Goal: Entertainment & Leisure: Consume media (video, audio)

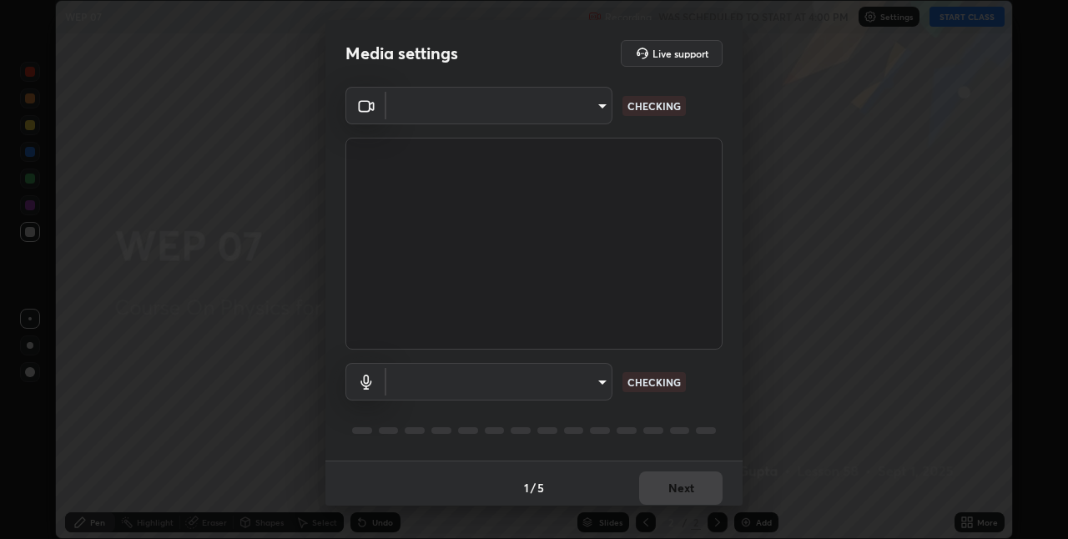
scroll to position [539, 1068]
type input "75e712147918ca24a41eb6164b5846738d9e08eb627840b9f55e10290e3177b1"
type input "edabd9cc8d126c1a73767365600906e9c5a4425c76421b07867cf48dbb908c86"
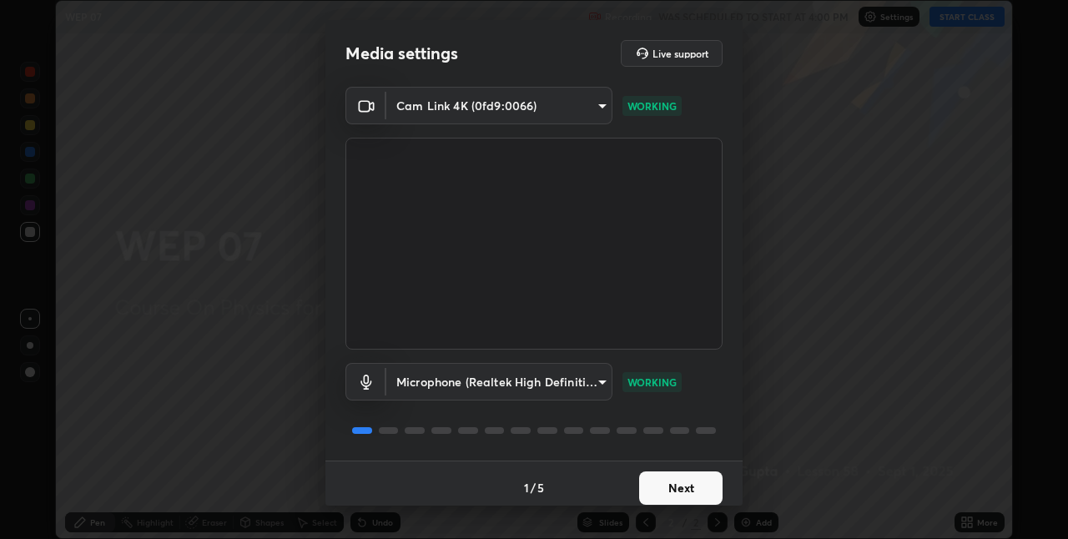
click at [672, 485] on button "Next" at bounding box center [680, 487] width 83 height 33
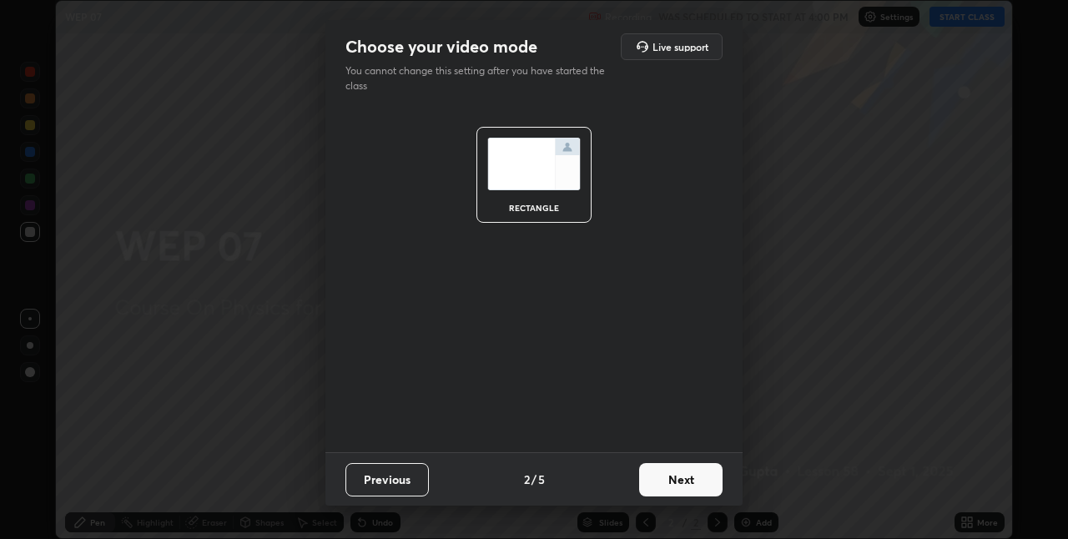
click at [684, 484] on button "Next" at bounding box center [680, 479] width 83 height 33
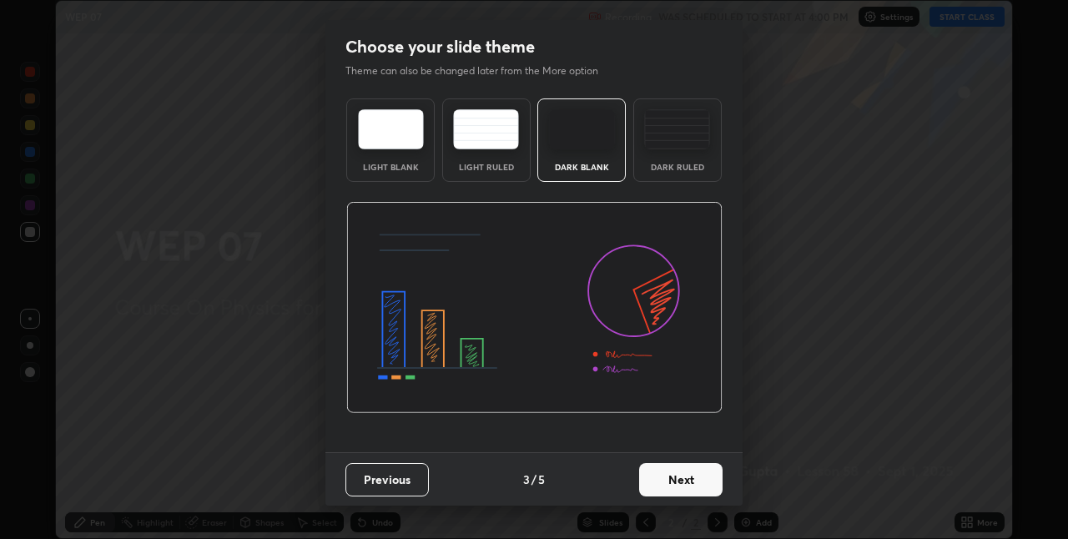
click at [703, 483] on button "Next" at bounding box center [680, 479] width 83 height 33
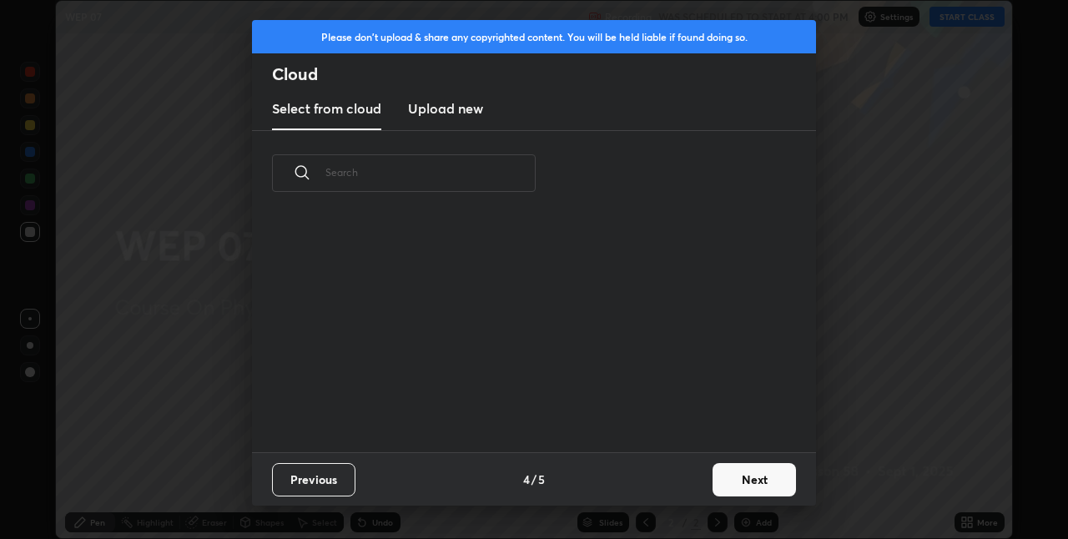
click at [730, 480] on button "Next" at bounding box center [754, 479] width 83 height 33
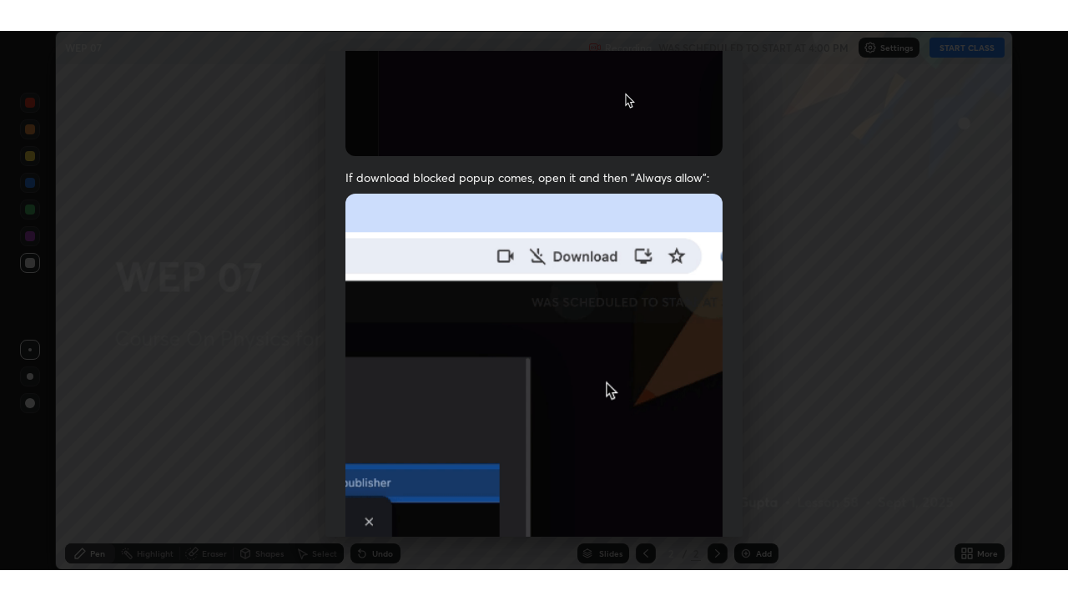
scroll to position [349, 0]
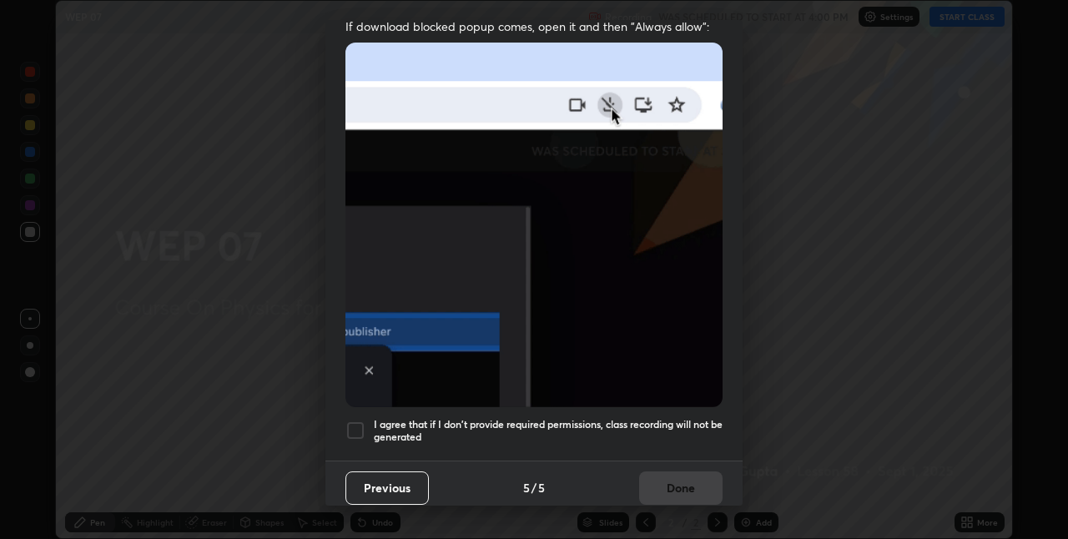
click at [354, 421] on div at bounding box center [355, 431] width 20 height 20
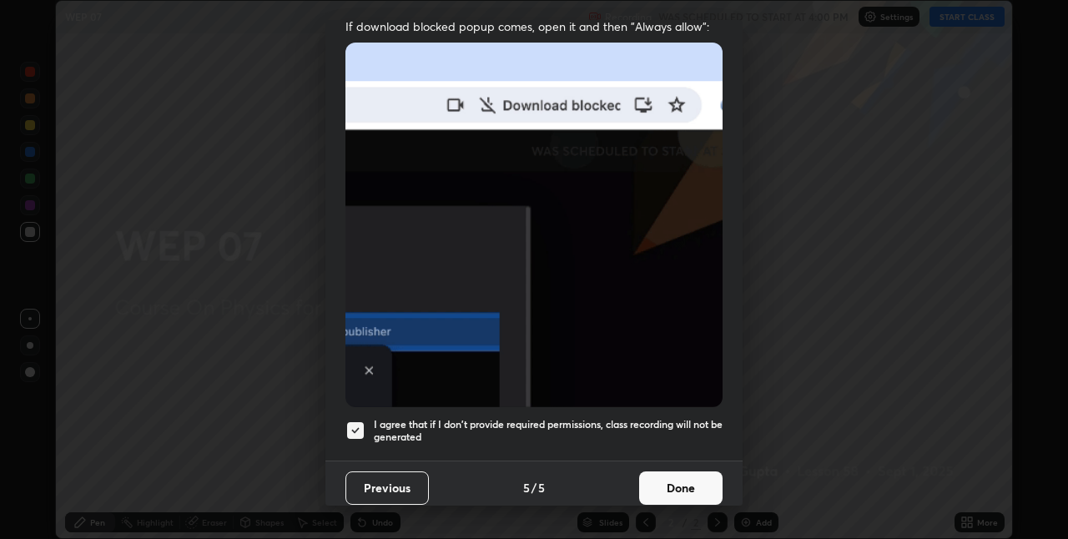
click at [658, 481] on button "Done" at bounding box center [680, 487] width 83 height 33
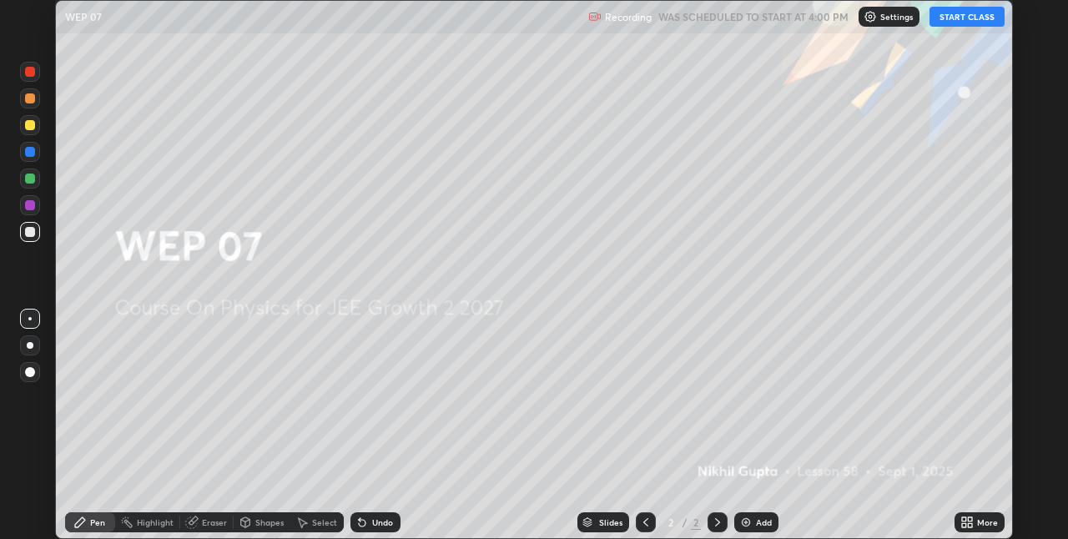
click at [952, 20] on button "START CLASS" at bounding box center [967, 17] width 75 height 20
click at [748, 522] on img at bounding box center [745, 522] width 13 height 13
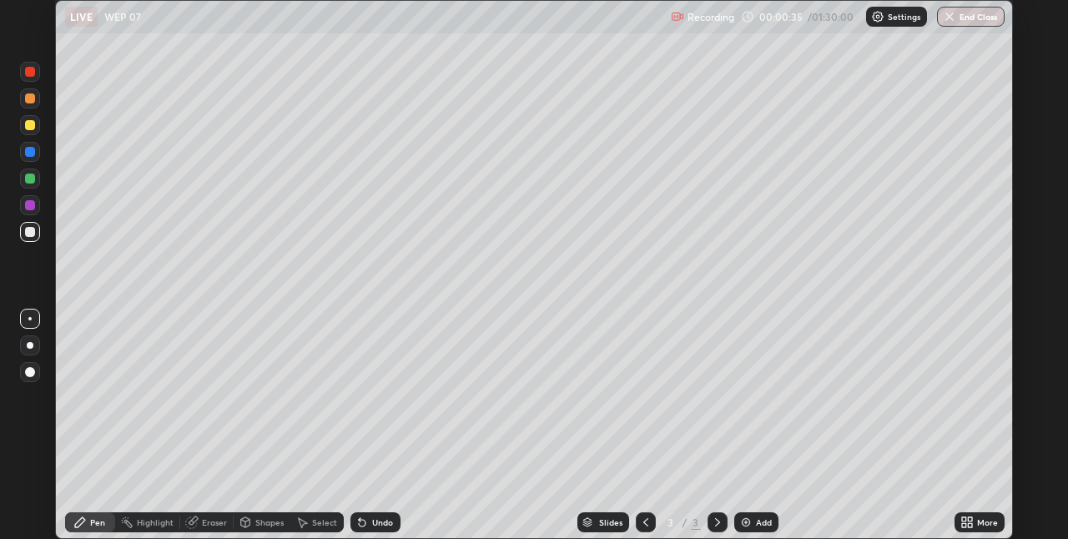
click at [968, 517] on icon at bounding box center [970, 519] width 4 height 4
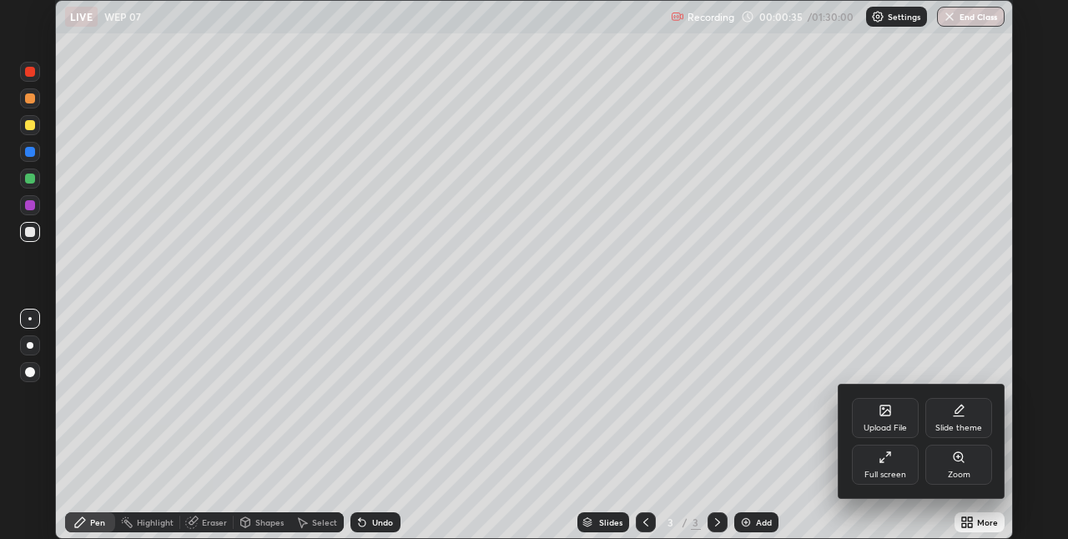
click at [882, 466] on div "Full screen" at bounding box center [885, 465] width 67 height 40
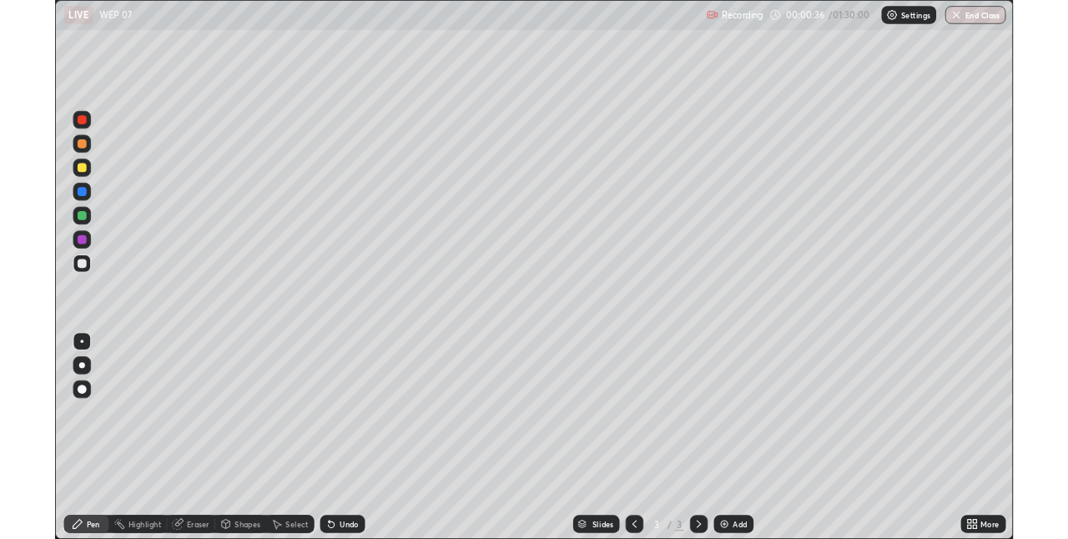
scroll to position [601, 1068]
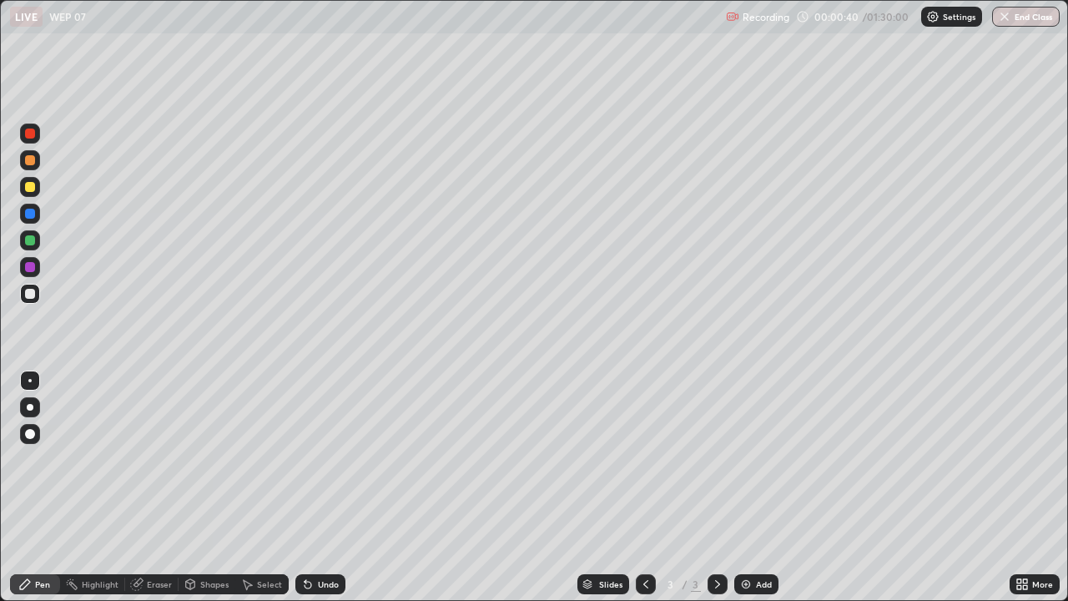
click at [34, 188] on div at bounding box center [30, 187] width 10 height 10
click at [30, 161] on div at bounding box center [30, 160] width 10 height 10
click at [30, 295] on div at bounding box center [30, 294] width 10 height 10
click at [30, 161] on div at bounding box center [30, 160] width 10 height 10
click at [33, 297] on div at bounding box center [30, 294] width 10 height 10
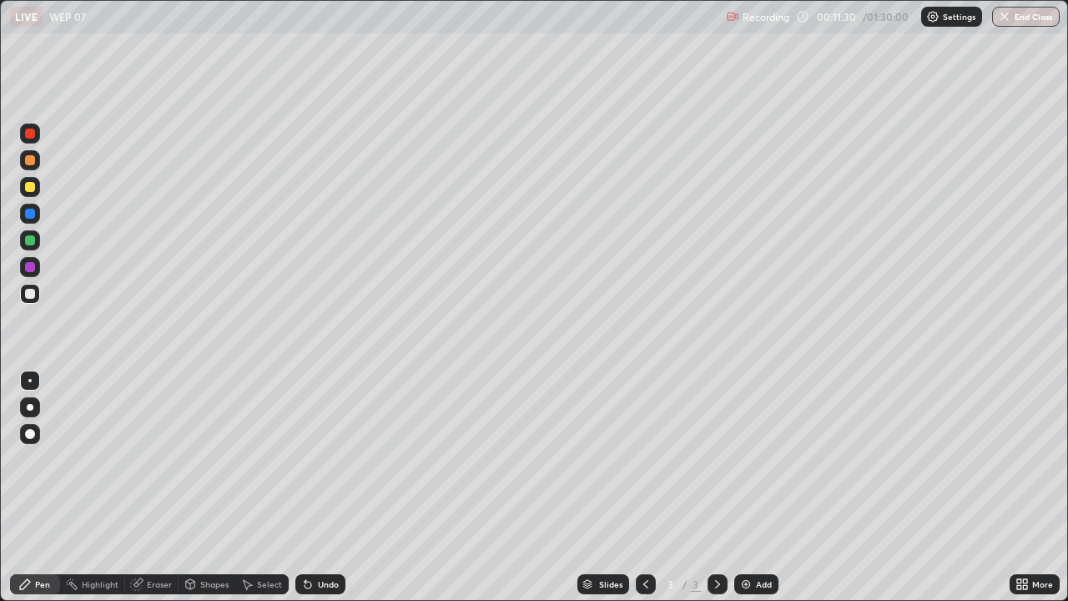
click at [758, 538] on div "Add" at bounding box center [764, 584] width 16 height 8
click at [29, 187] on div at bounding box center [30, 187] width 10 height 10
click at [37, 300] on div at bounding box center [30, 294] width 20 height 20
click at [30, 191] on div at bounding box center [30, 187] width 10 height 10
click at [29, 293] on div at bounding box center [30, 294] width 10 height 10
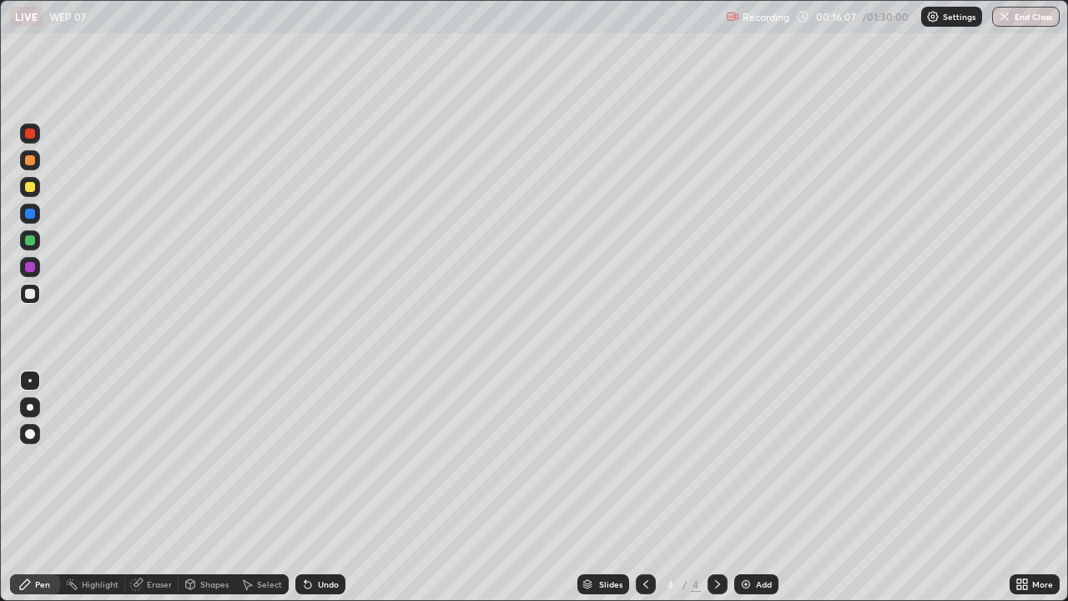
click at [23, 188] on div at bounding box center [30, 187] width 20 height 20
click at [757, 538] on div "Add" at bounding box center [764, 584] width 16 height 8
click at [30, 292] on div at bounding box center [30, 294] width 10 height 10
click at [756, 538] on div "Add" at bounding box center [764, 584] width 16 height 8
click at [752, 538] on div "Add" at bounding box center [756, 584] width 44 height 20
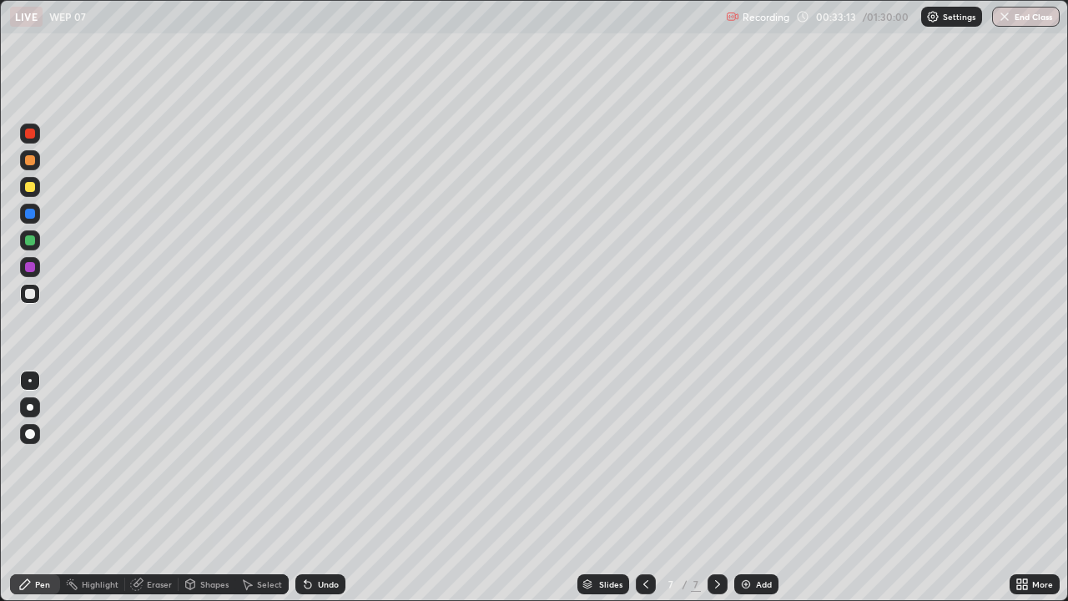
click at [29, 189] on div at bounding box center [30, 187] width 10 height 10
click at [27, 161] on div at bounding box center [30, 160] width 10 height 10
click at [30, 295] on div at bounding box center [30, 294] width 10 height 10
click at [762, 538] on div "Add" at bounding box center [764, 584] width 16 height 8
click at [38, 187] on div at bounding box center [30, 187] width 20 height 20
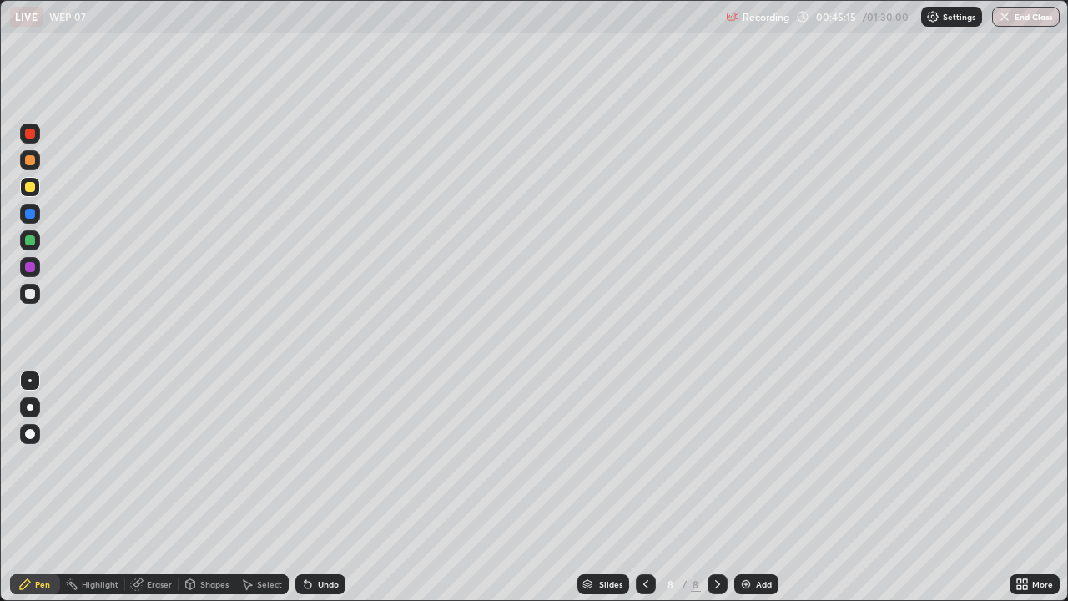
click at [27, 168] on div at bounding box center [30, 160] width 20 height 20
click at [32, 294] on div at bounding box center [30, 294] width 10 height 10
click at [762, 538] on div "Add" at bounding box center [764, 584] width 16 height 8
click at [27, 188] on div at bounding box center [30, 187] width 10 height 10
click at [30, 161] on div at bounding box center [30, 160] width 10 height 10
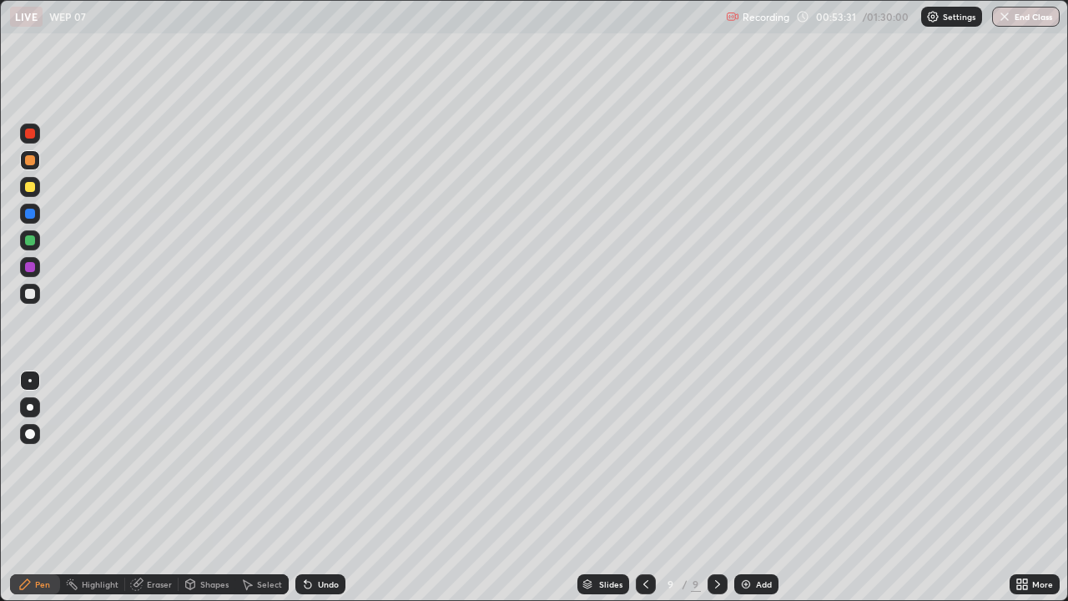
click at [33, 187] on div at bounding box center [30, 187] width 10 height 10
click at [31, 300] on div at bounding box center [30, 294] width 20 height 20
click at [768, 538] on div "Add" at bounding box center [756, 584] width 44 height 20
click at [324, 538] on div "Undo" at bounding box center [328, 584] width 21 height 8
click at [320, 538] on div "Undo" at bounding box center [328, 584] width 21 height 8
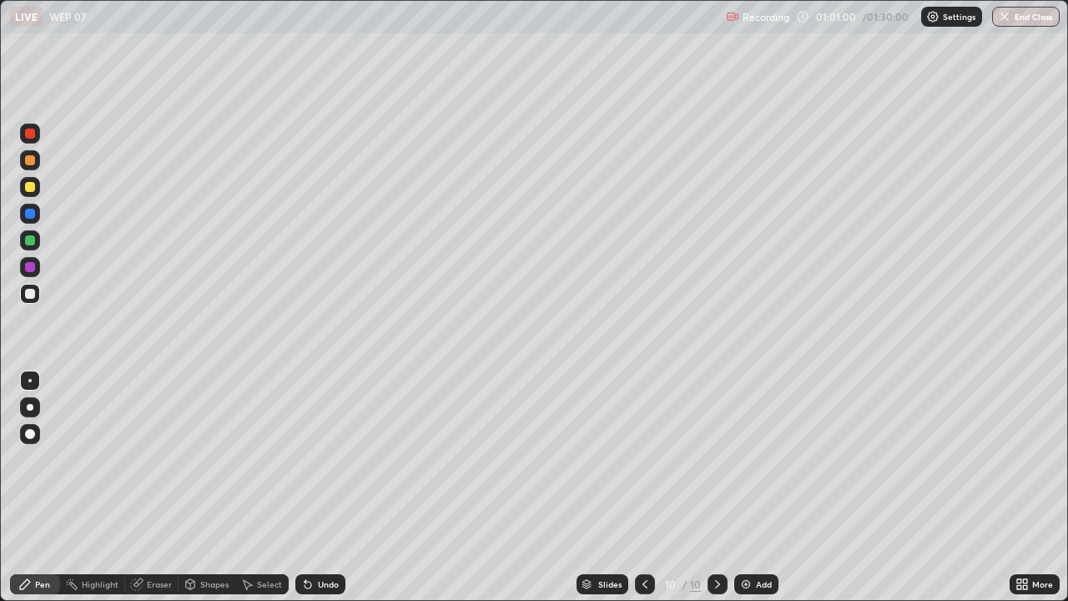
click at [318, 538] on div "Undo" at bounding box center [328, 584] width 21 height 8
click at [758, 538] on div "Add" at bounding box center [764, 584] width 16 height 8
click at [32, 195] on div at bounding box center [30, 187] width 20 height 20
click at [31, 293] on div at bounding box center [30, 294] width 10 height 10
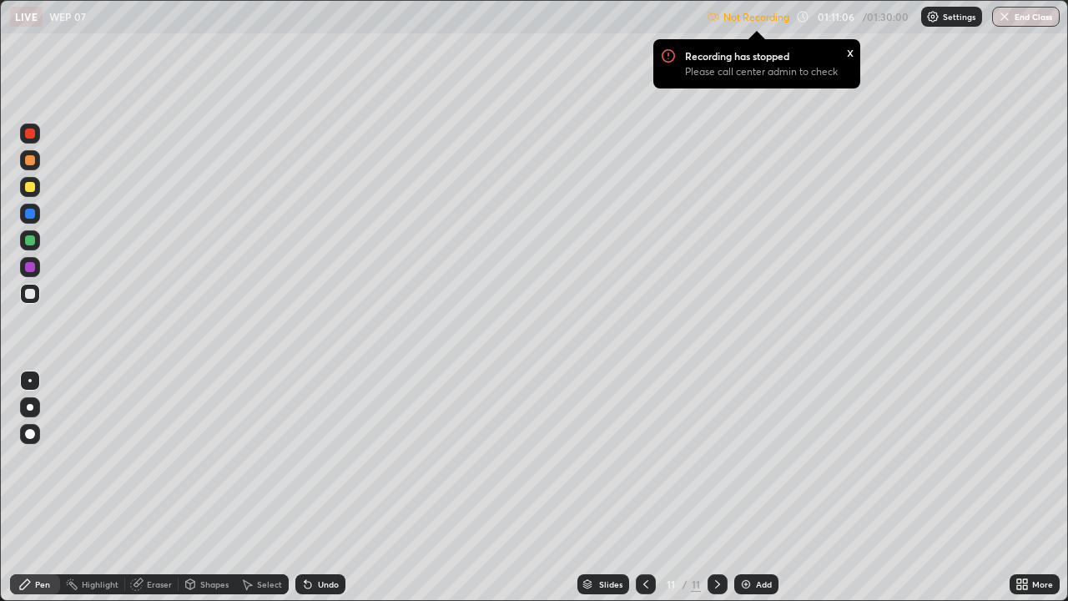
click at [849, 51] on div "x" at bounding box center [850, 52] width 7 height 18
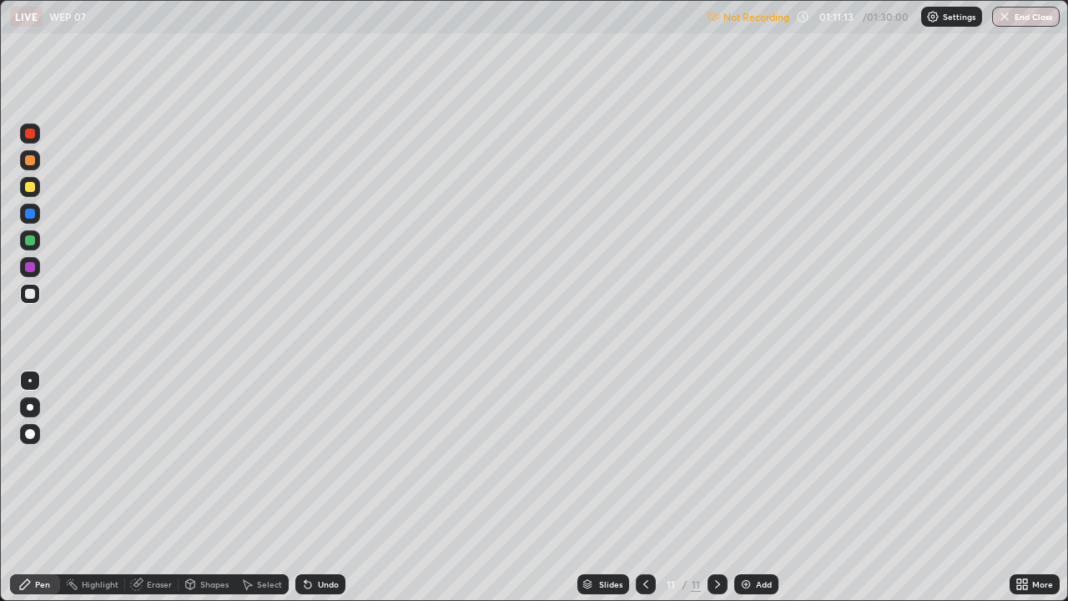
click at [1023, 538] on icon at bounding box center [1025, 581] width 4 height 4
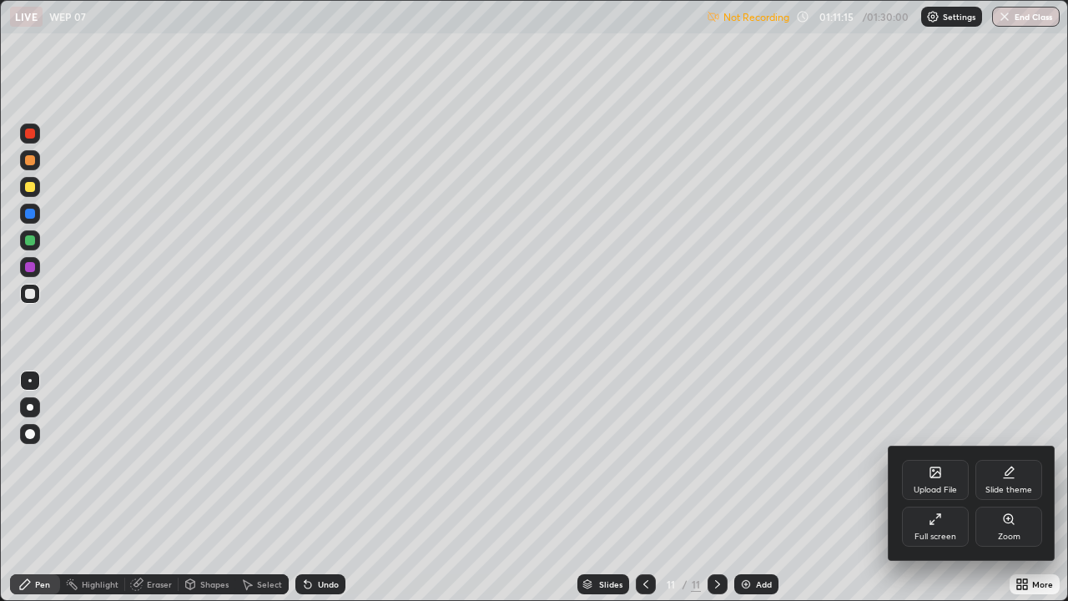
click at [932, 532] on div "Full screen" at bounding box center [936, 536] width 42 height 8
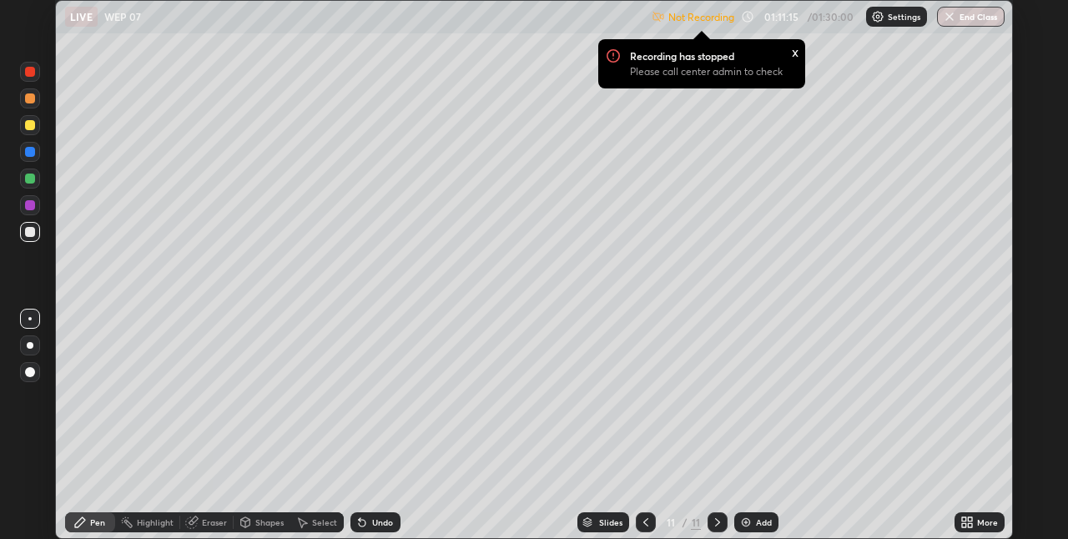
scroll to position [82903, 82374]
click at [794, 56] on div "x" at bounding box center [795, 52] width 7 height 18
